Goal: Transaction & Acquisition: Purchase product/service

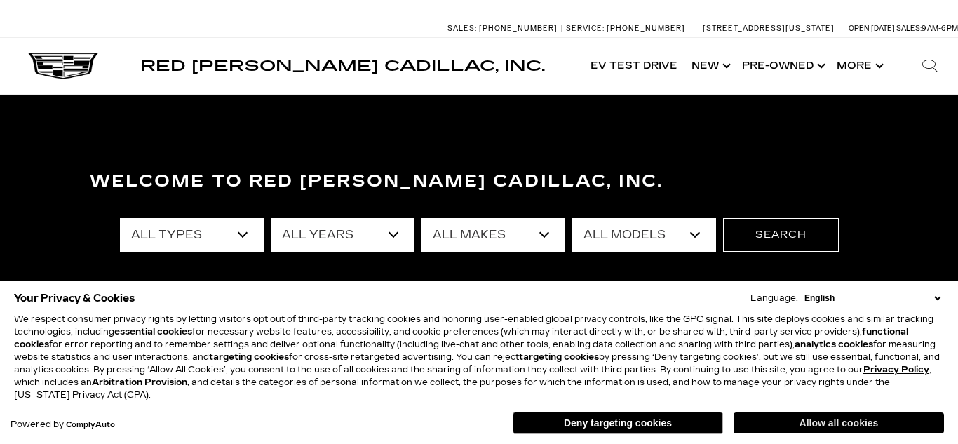
click at [870, 418] on button "Allow all cookies" at bounding box center [839, 422] width 210 height 21
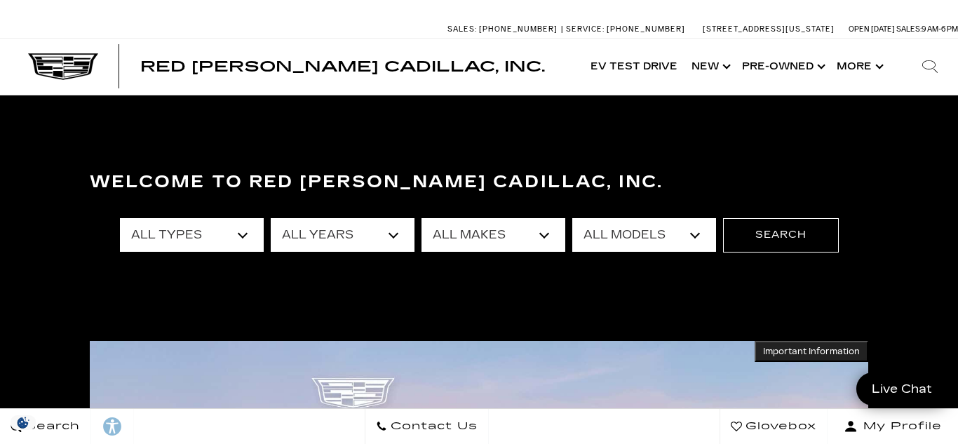
click at [237, 232] on select "All Types New Used Certified Used Demo" at bounding box center [192, 235] width 144 height 34
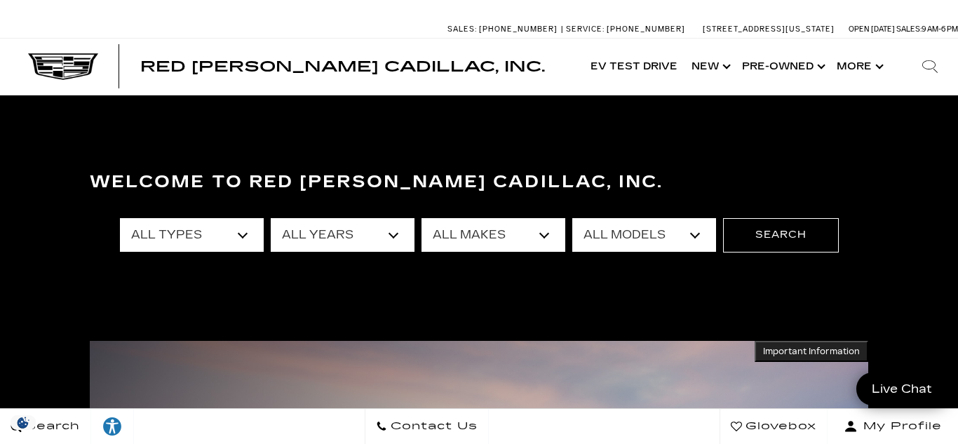
click at [240, 231] on select "All Types New Used Certified Used Demo" at bounding box center [192, 235] width 144 height 34
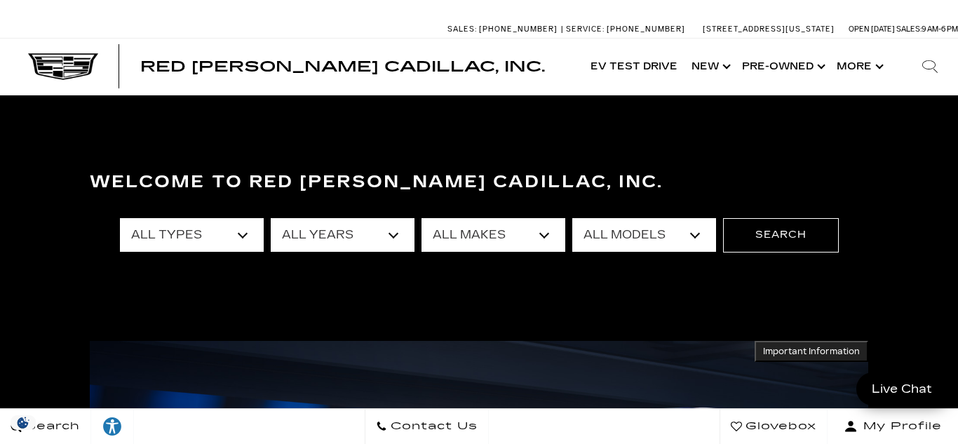
select select "Used"
click at [120, 218] on select "All Types New Used Certified Used Demo" at bounding box center [192, 235] width 144 height 34
click at [388, 241] on select "All Years 2025 2024 2023 2022 2021 2020 2019 2018 2017 2016 2015 2014" at bounding box center [343, 235] width 144 height 34
click at [497, 320] on div "Welcome to Red Noland Cadillac, Inc. All Types New Used Certified Used Demo All…" at bounding box center [479, 273] width 958 height 210
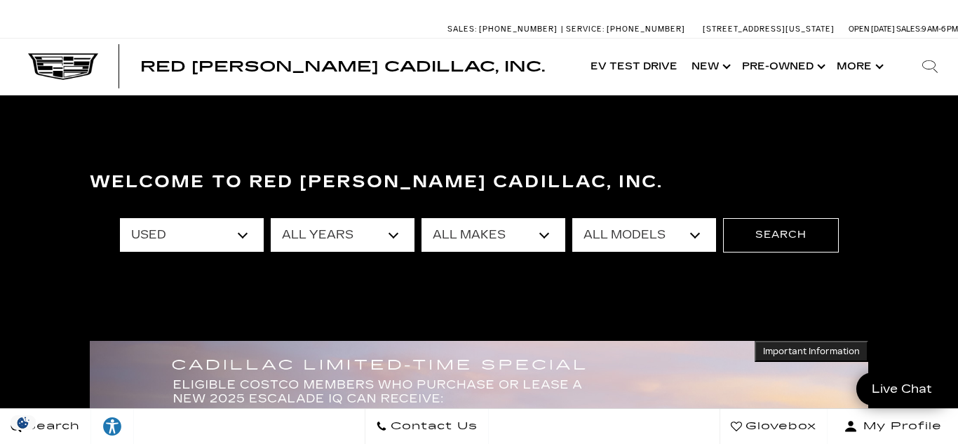
click at [548, 242] on select "All Makes Audi BMW Buick Cadillac Chevrolet Ford Honda Jeep Land Rover Lexus Me…" at bounding box center [493, 235] width 144 height 34
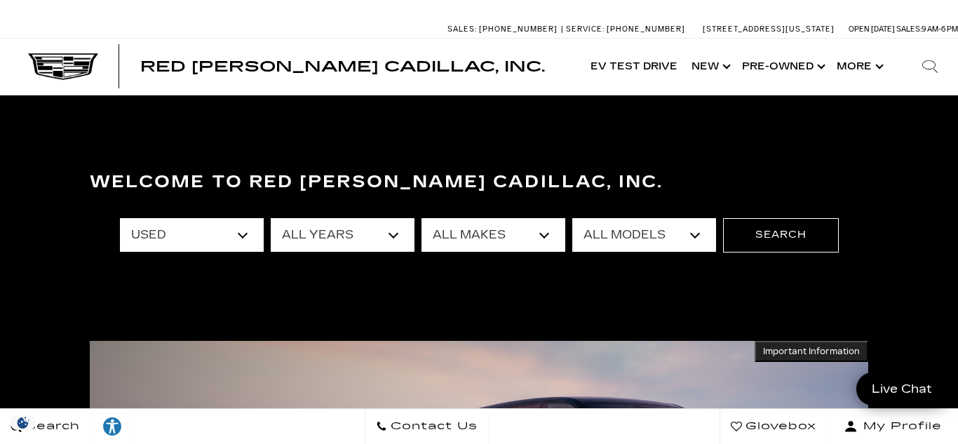
select select "Cadillac"
click at [421, 218] on select "All Makes Audi BMW Buick Cadillac Chevrolet Ford Honda Jeep Land Rover Lexus Me…" at bounding box center [493, 235] width 144 height 34
click at [647, 238] on select "All Models Escalade LYRIQ SRX XT4 XT5 XT6" at bounding box center [644, 235] width 144 height 34
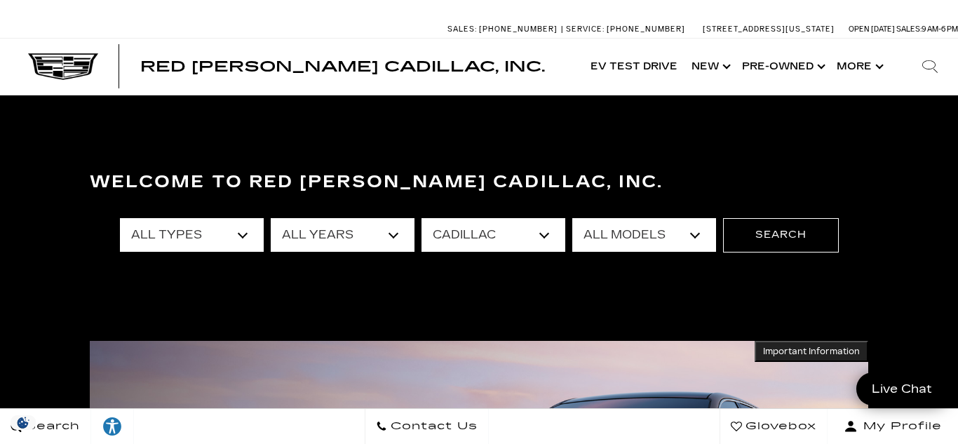
select select "SRX"
click at [572, 218] on select "All Models Escalade LYRIQ SRX XT4 XT5 XT6" at bounding box center [644, 235] width 144 height 34
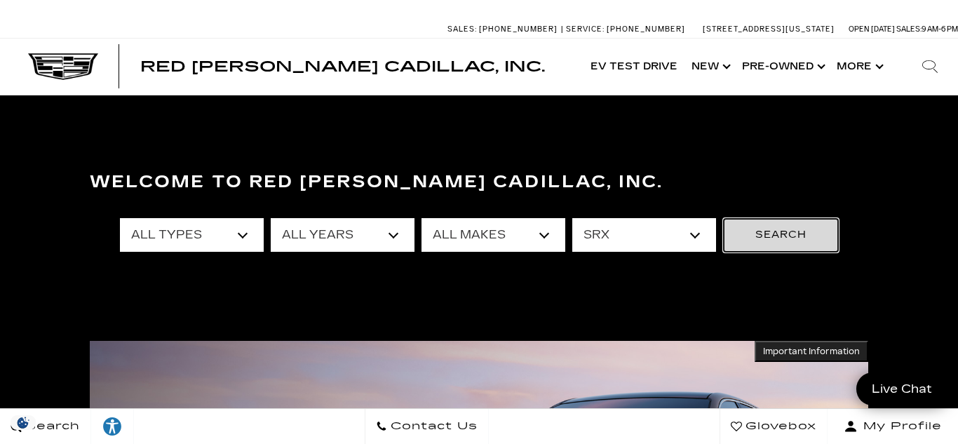
click at [795, 238] on button "Search" at bounding box center [781, 235] width 116 height 34
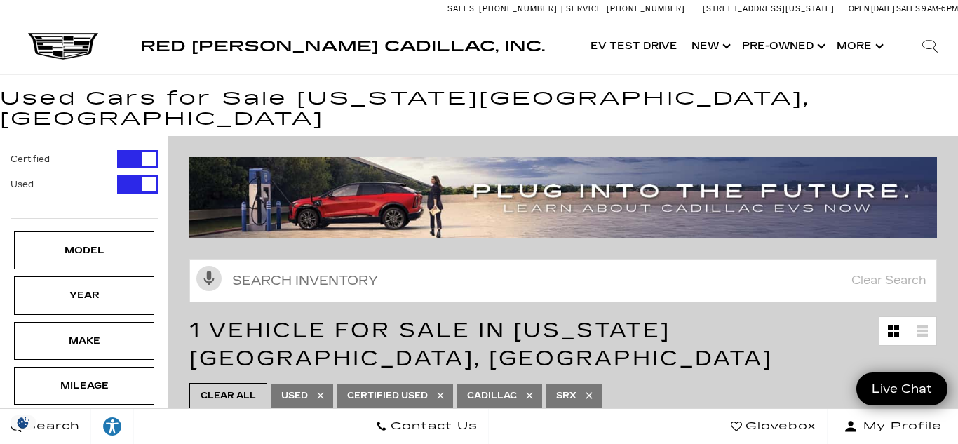
click at [592, 392] on icon at bounding box center [589, 395] width 6 height 6
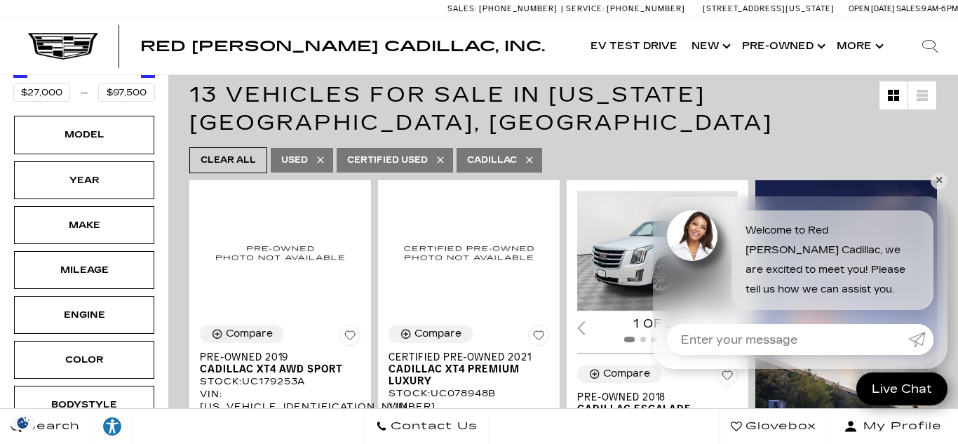
scroll to position [236, 0]
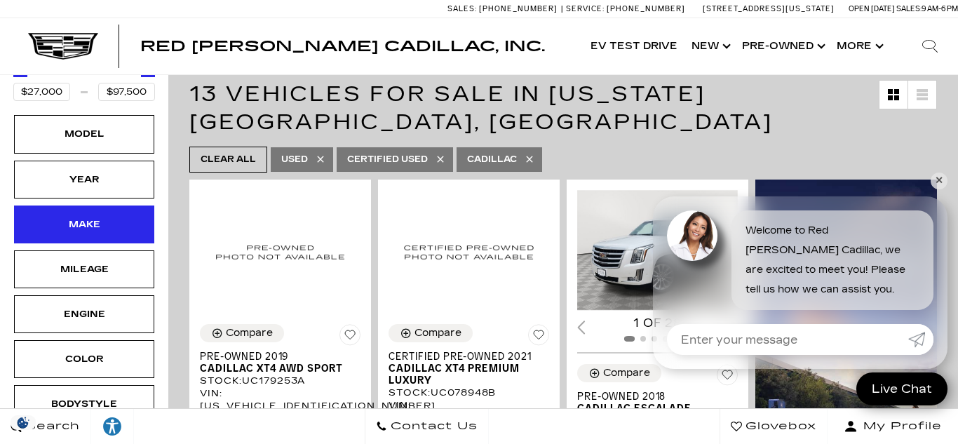
click at [85, 217] on div "Make" at bounding box center [84, 224] width 70 height 15
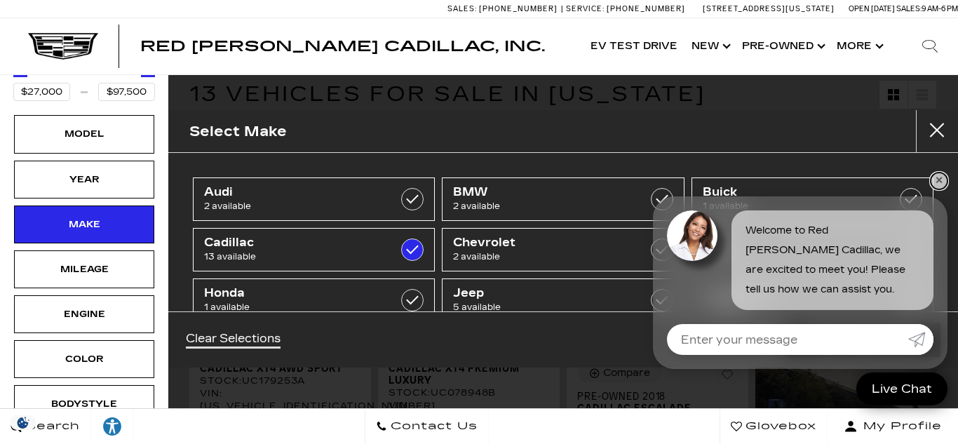
click at [940, 180] on link "✕" at bounding box center [939, 181] width 17 height 17
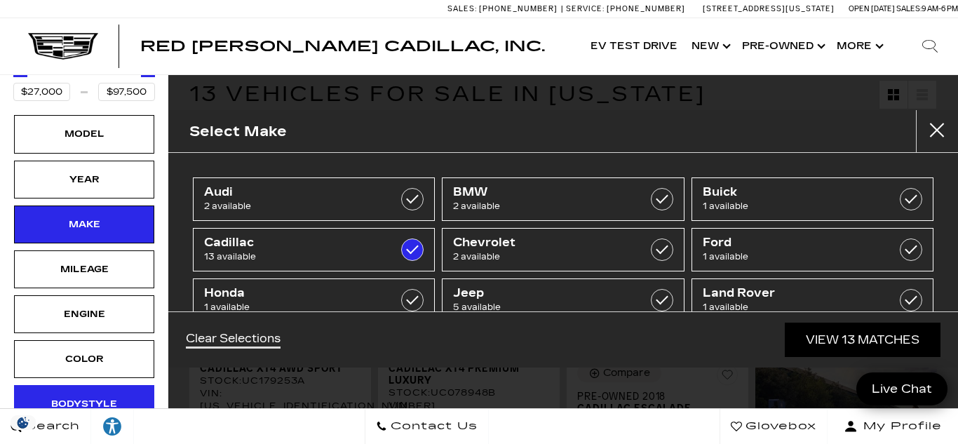
click at [134, 385] on div "Bodystyle" at bounding box center [84, 404] width 140 height 38
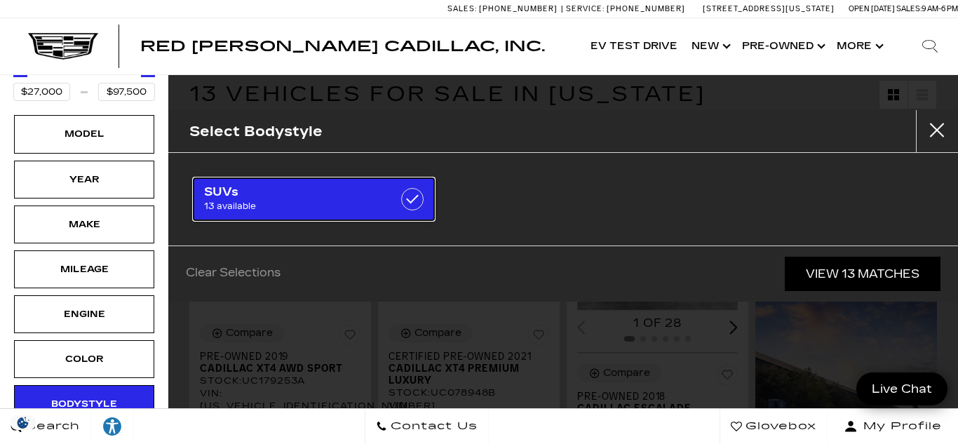
click at [411, 204] on label at bounding box center [412, 199] width 22 height 22
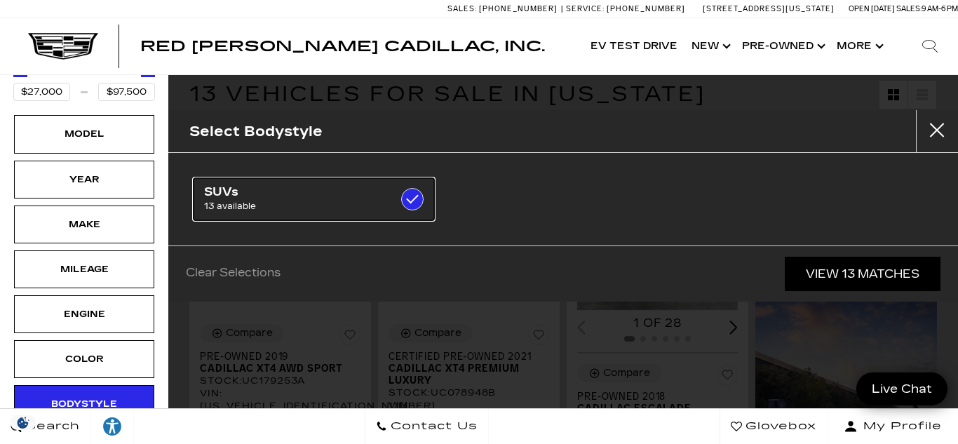
checkbox input "true"
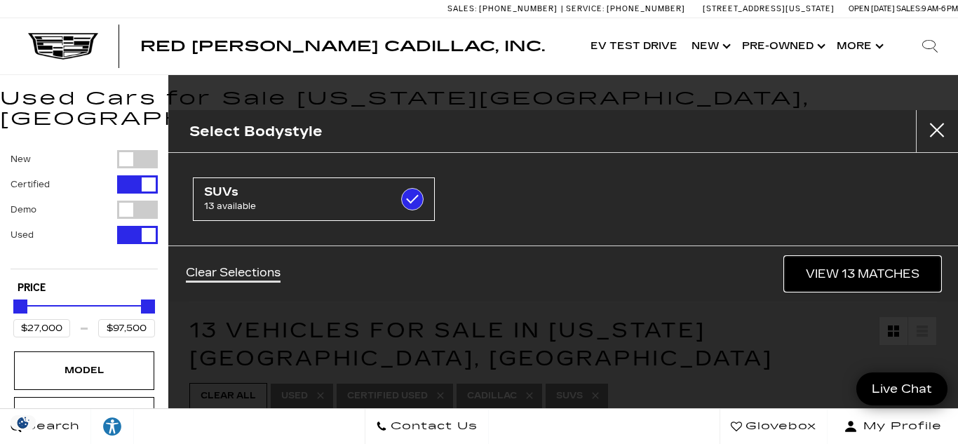
click at [886, 278] on link "View 13 Matches" at bounding box center [863, 274] width 156 height 34
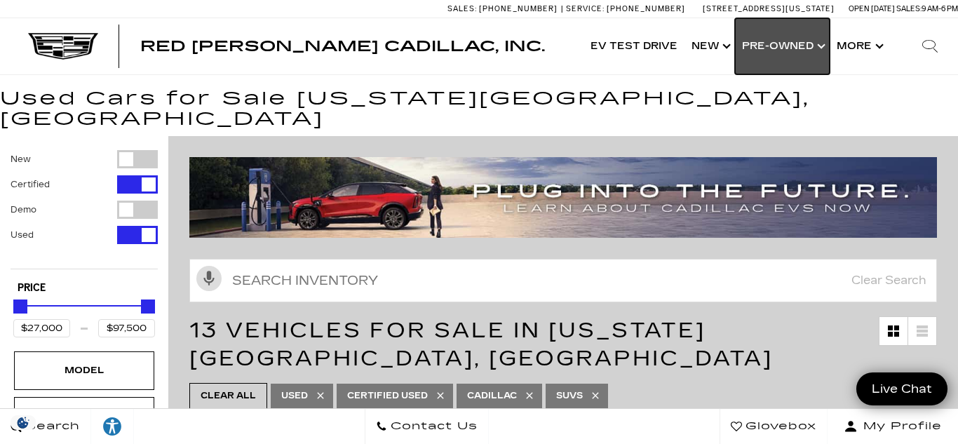
click at [800, 59] on link "Show Pre-Owned" at bounding box center [782, 46] width 95 height 56
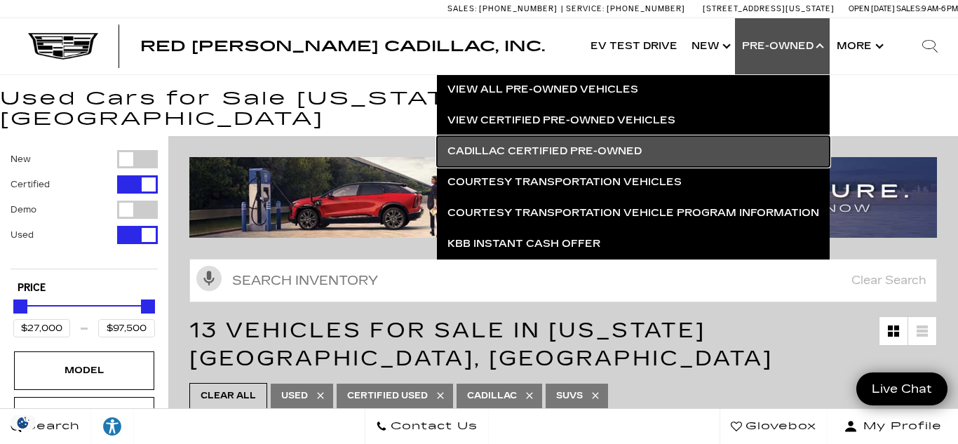
click at [663, 149] on link "Cadillac Certified Pre-Owned" at bounding box center [633, 151] width 393 height 31
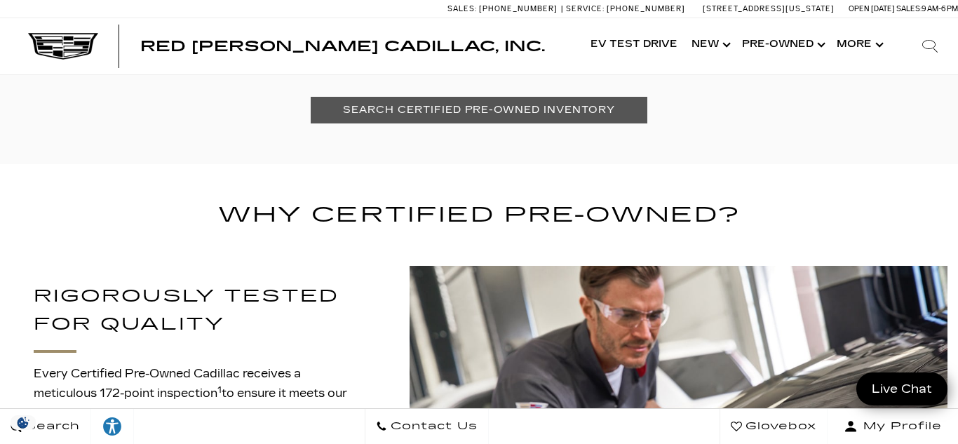
scroll to position [974, 0]
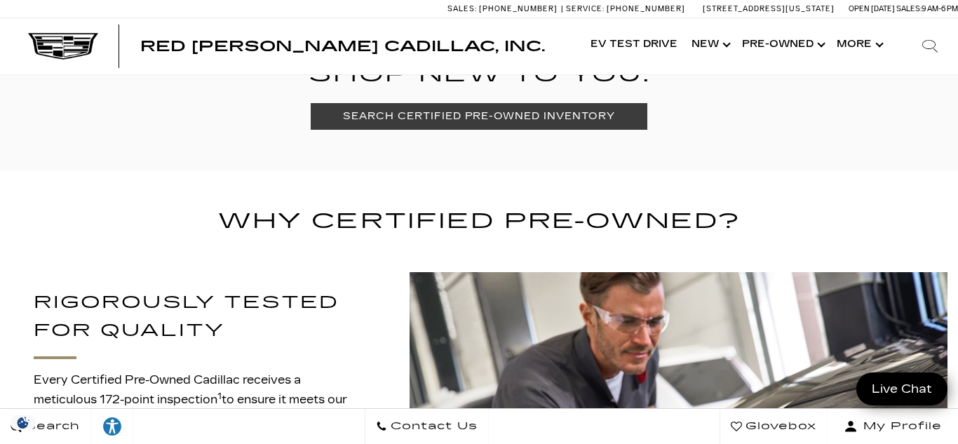
click at [593, 116] on link "SEARCH CERTIFIED PRE-OWNED INVENTORY" at bounding box center [479, 116] width 336 height 26
